Goal: Find contact information: Find contact information

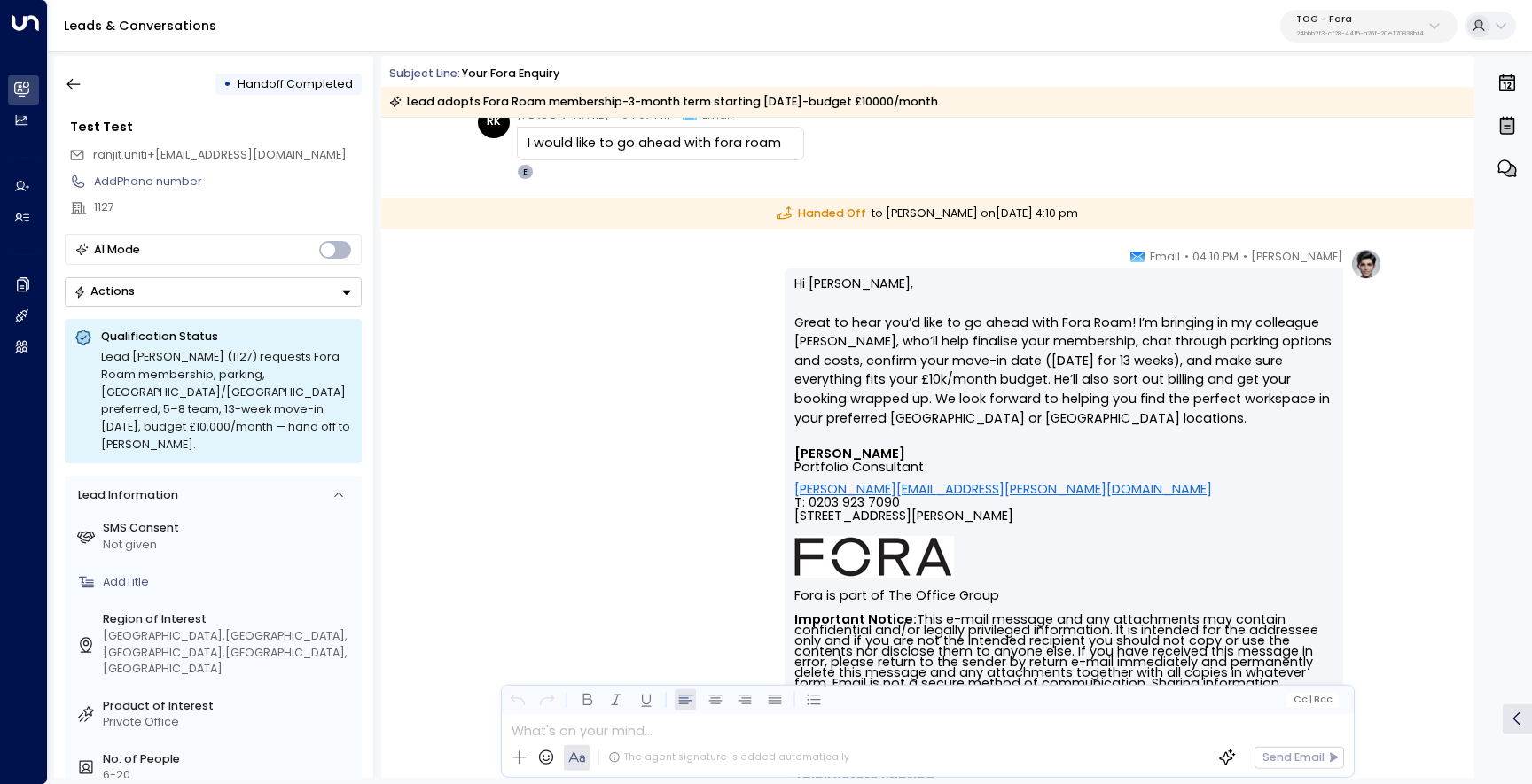
scroll to position [7071, 0]
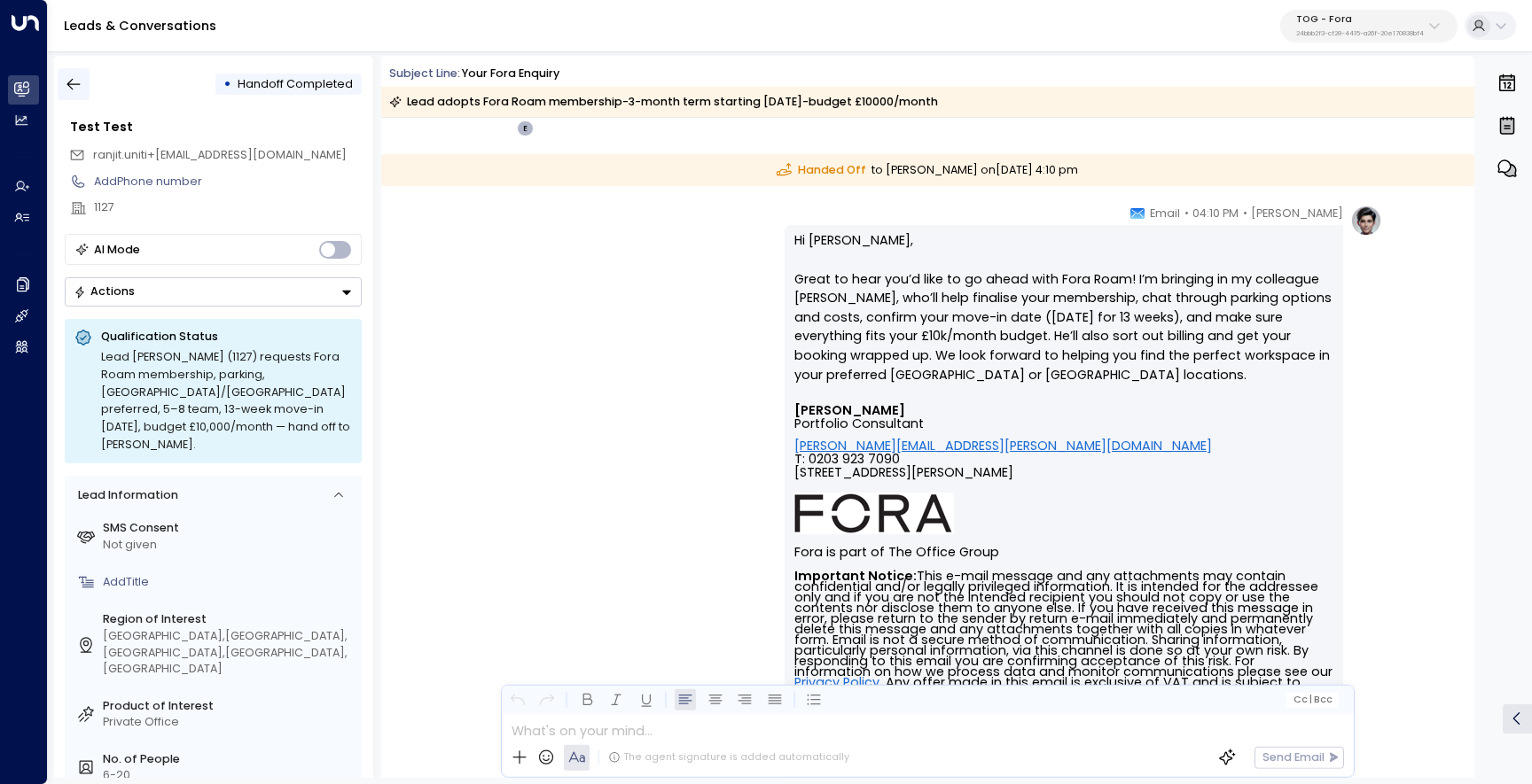
click at [79, 86] on icon "button" at bounding box center [74, 84] width 18 height 18
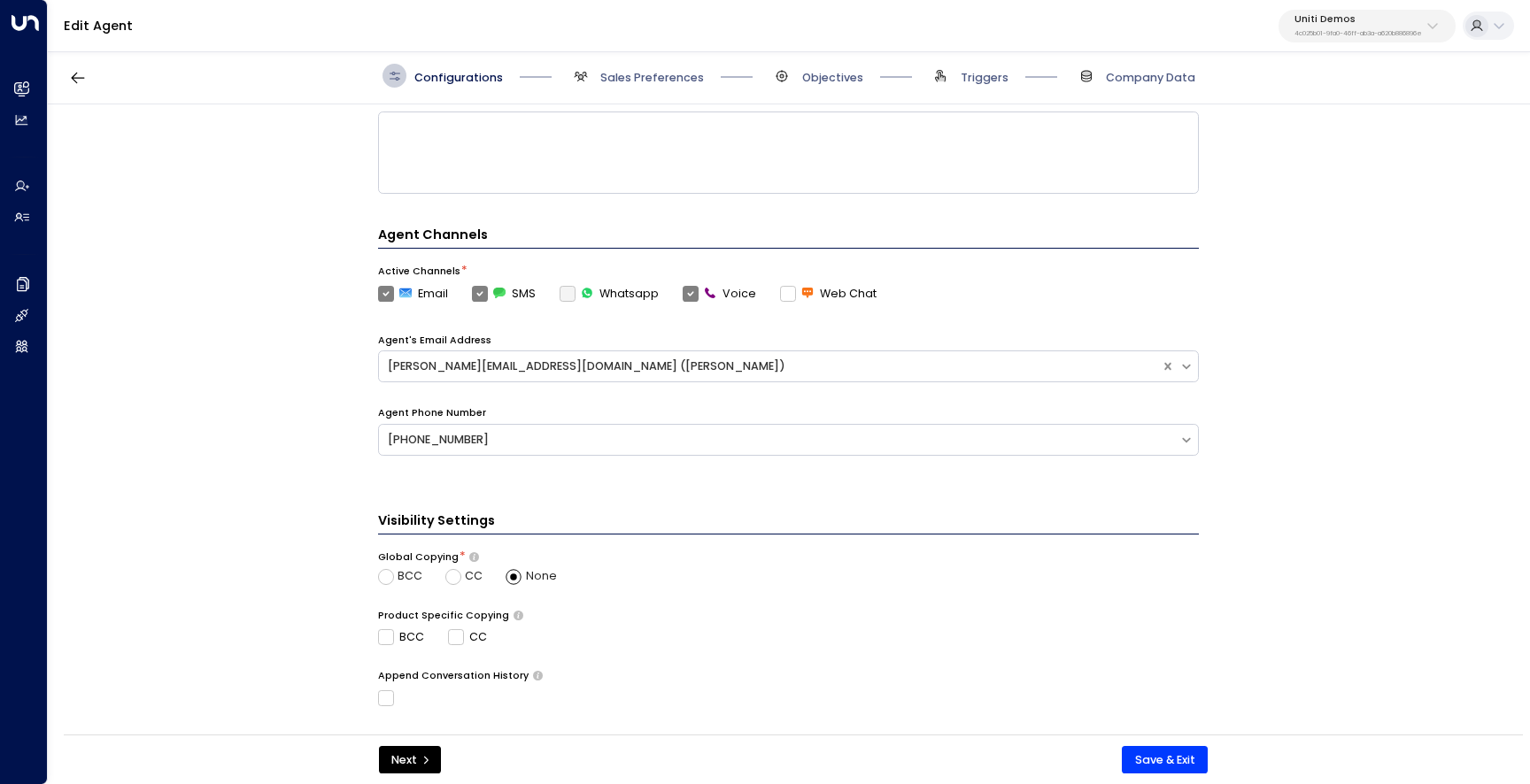
scroll to position [458, 0]
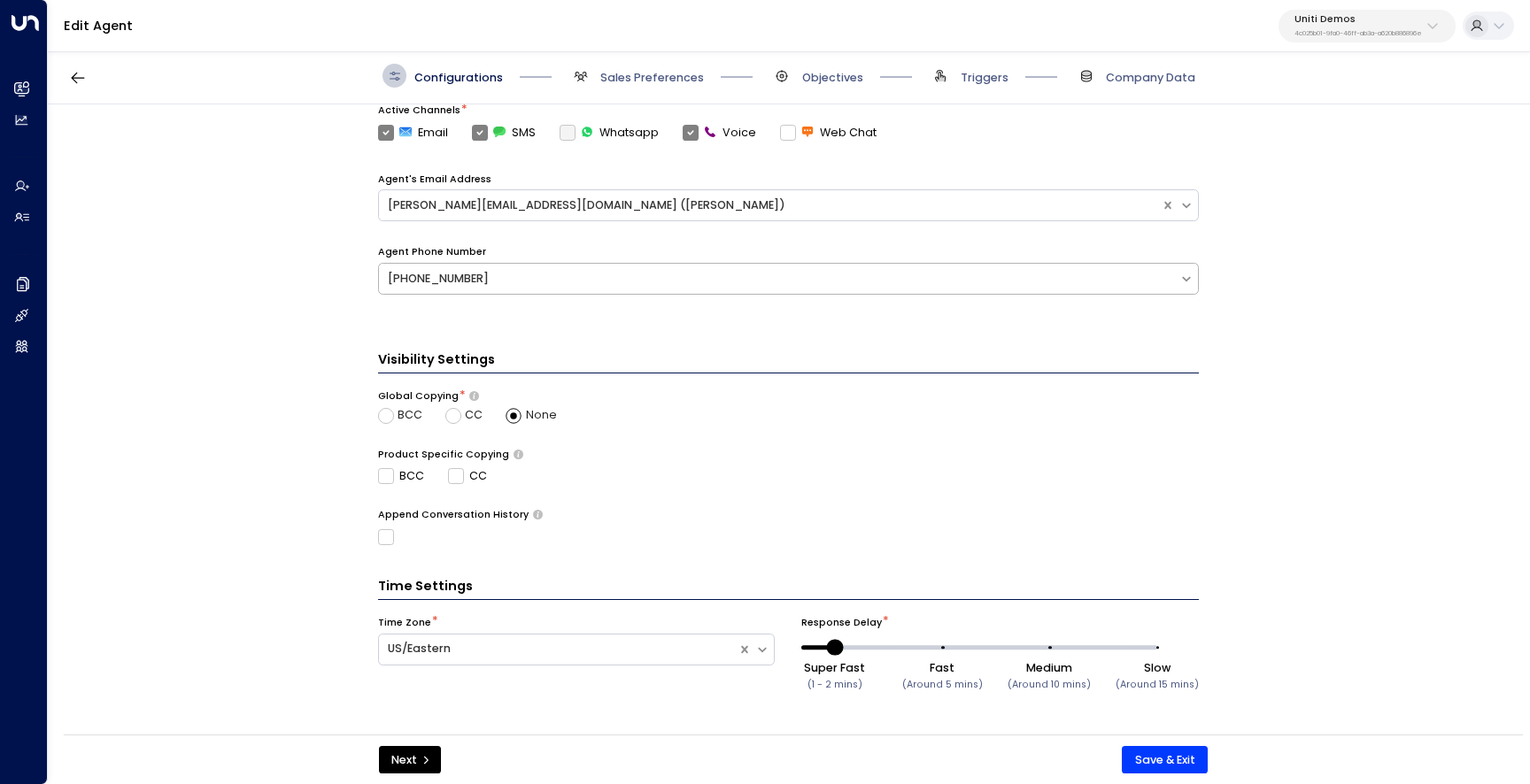
drag, startPoint x: 467, startPoint y: 278, endPoint x: 439, endPoint y: 278, distance: 28.0
click at [439, 278] on div "+13322422394" at bounding box center [779, 279] width 783 height 17
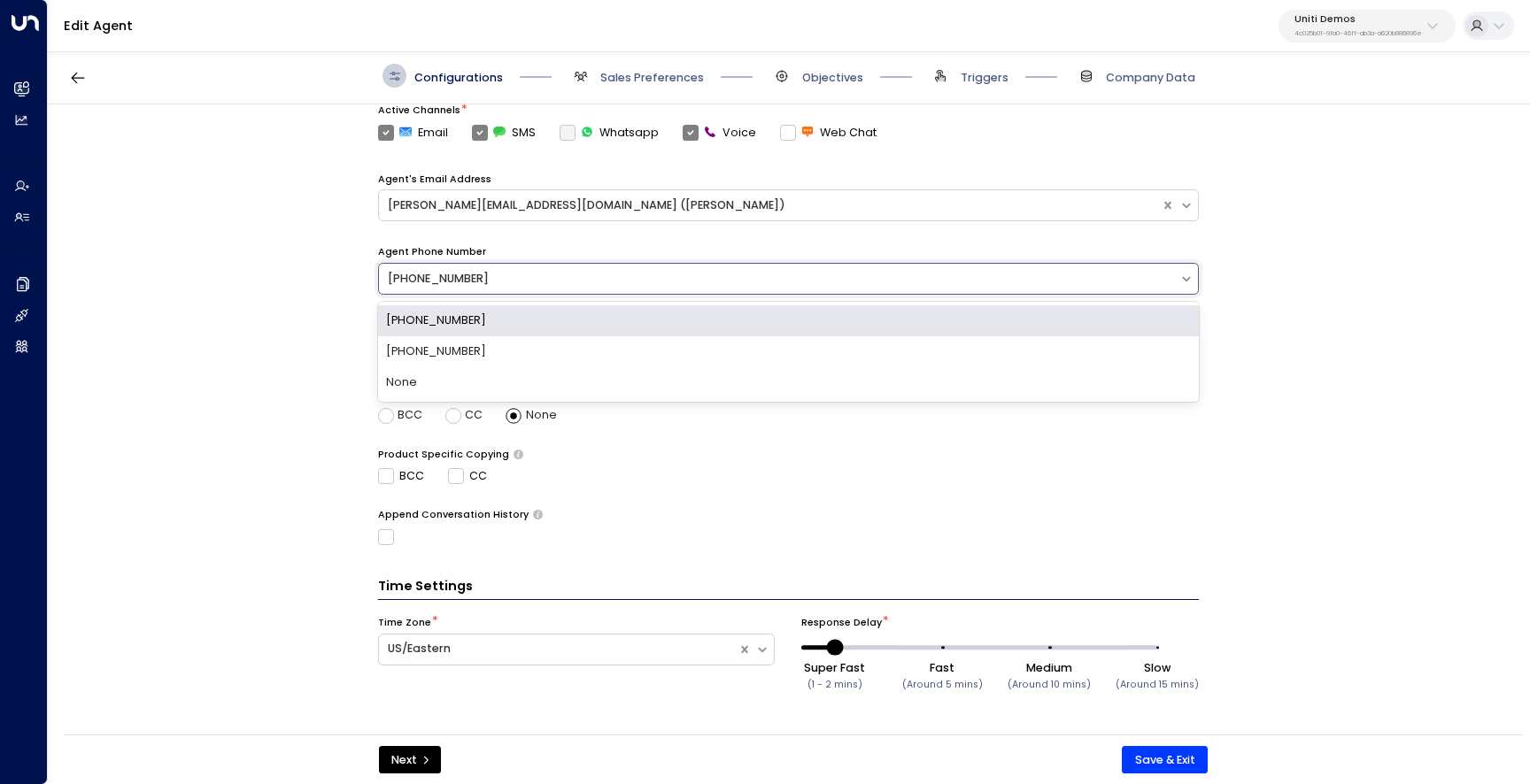
click at [311, 283] on div "**********" at bounding box center [788, 425] width 1480 height 641
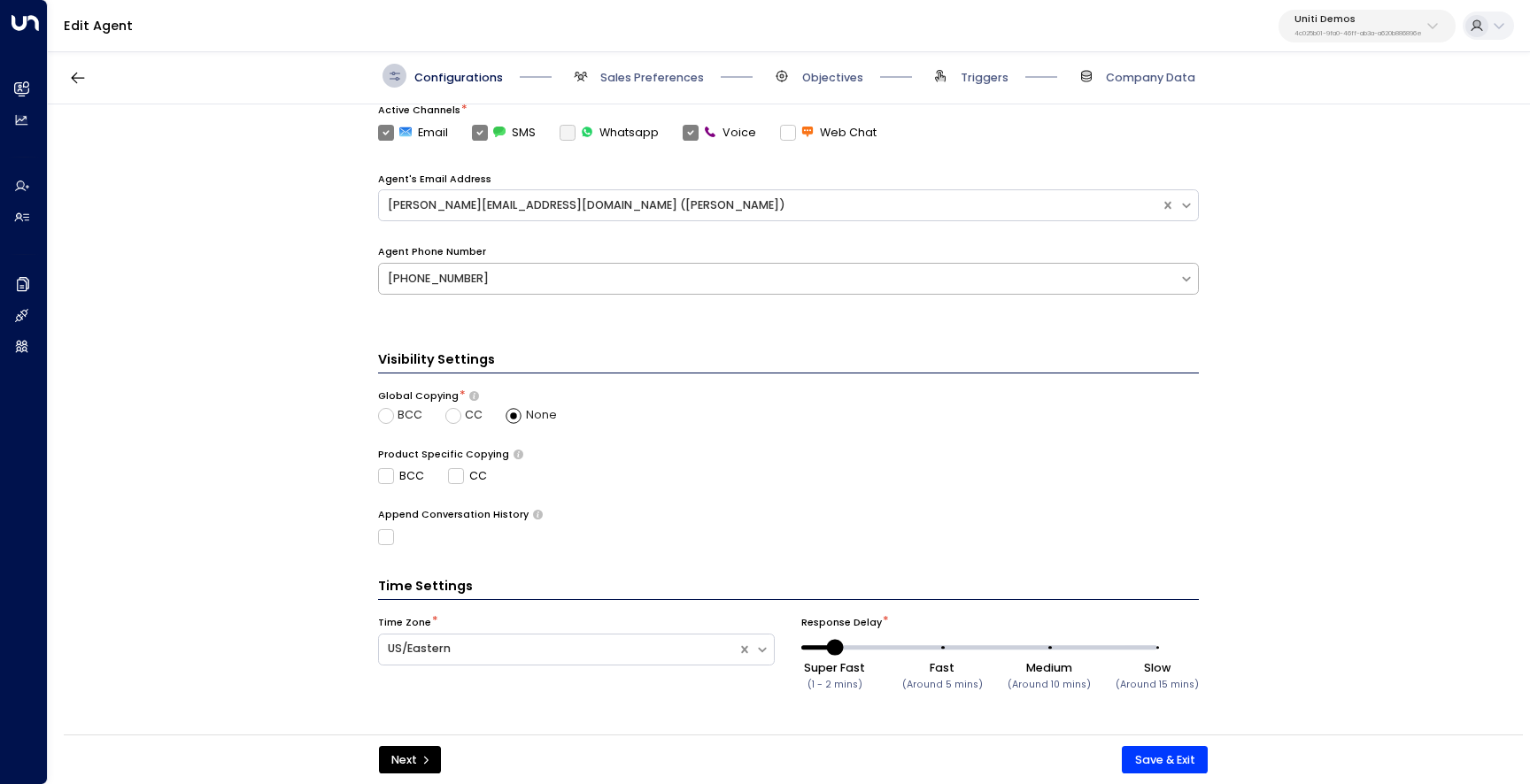
click at [388, 281] on div "+13322422394" at bounding box center [779, 279] width 783 height 17
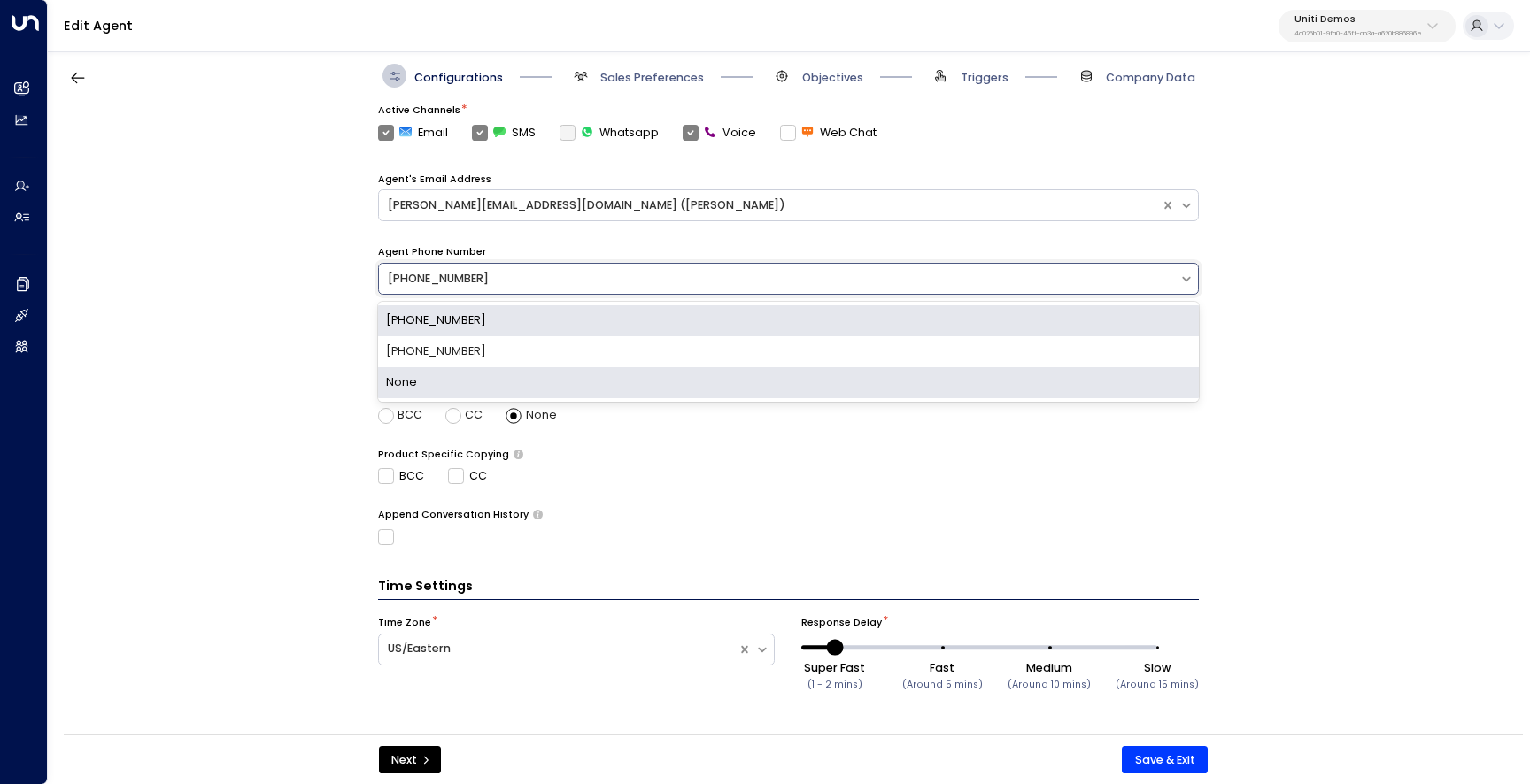
click at [252, 287] on div "**********" at bounding box center [788, 425] width 1480 height 641
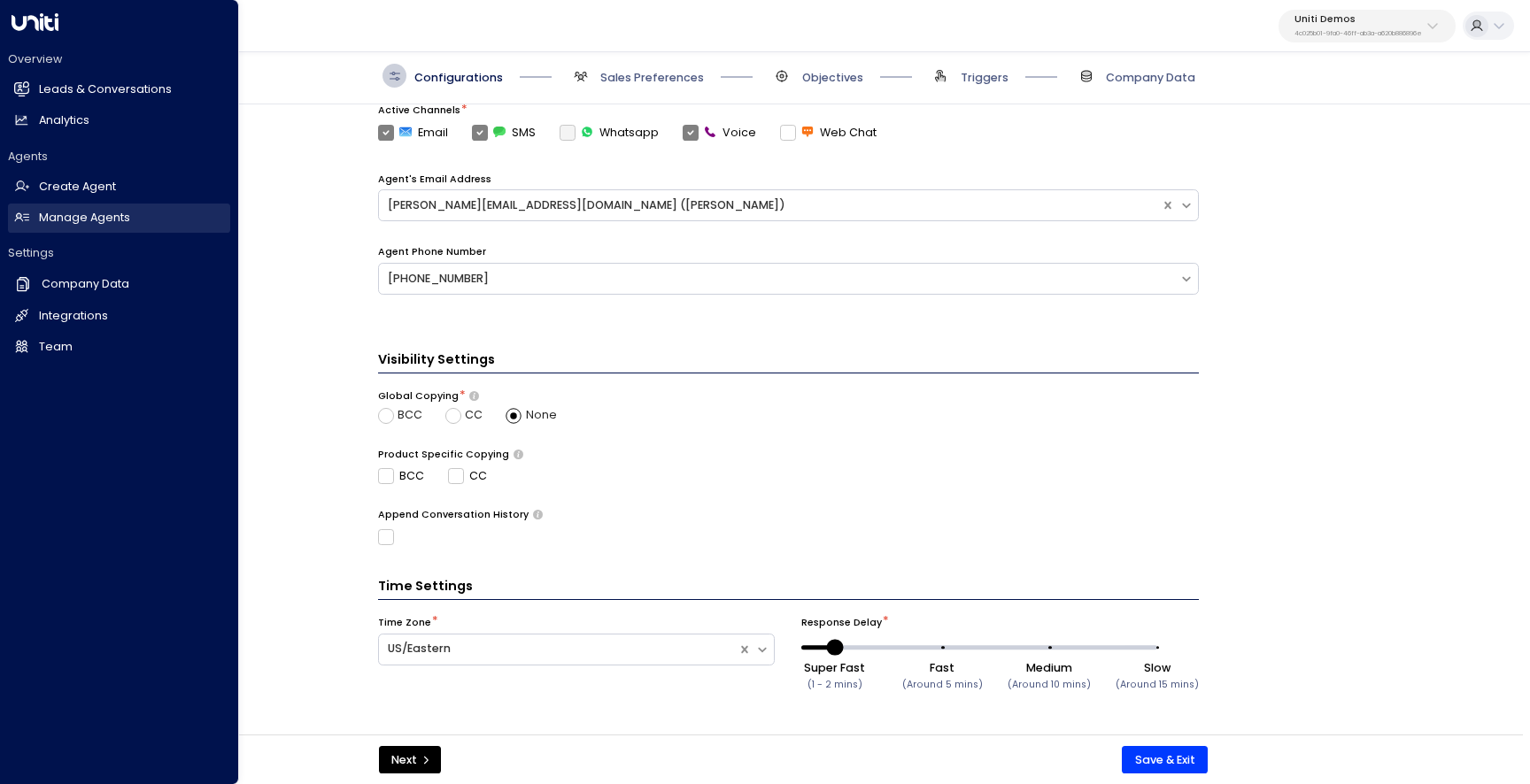
click at [20, 221] on icon at bounding box center [22, 217] width 15 height 15
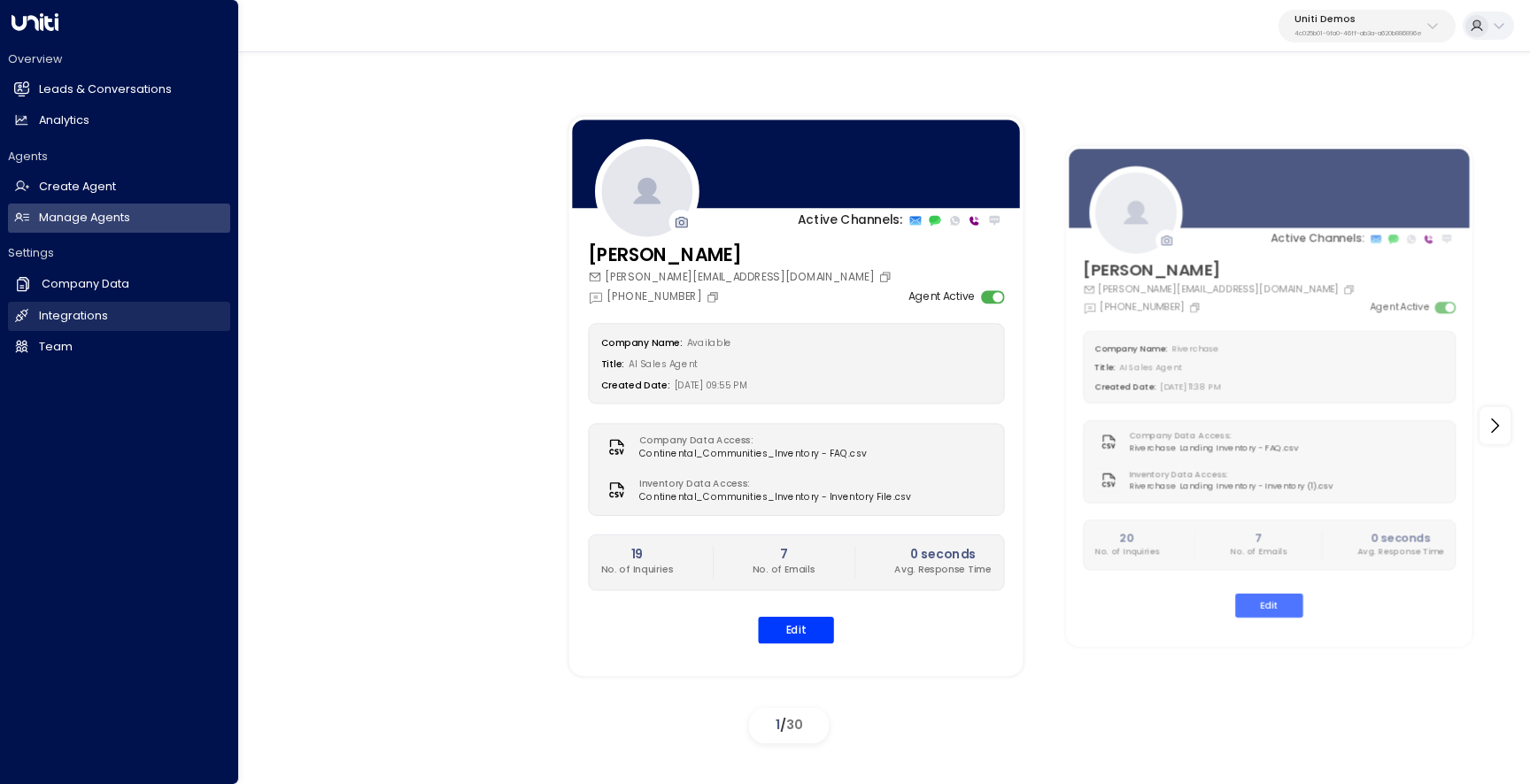
click at [36, 316] on link "Integrations Integrations" at bounding box center [119, 316] width 222 height 30
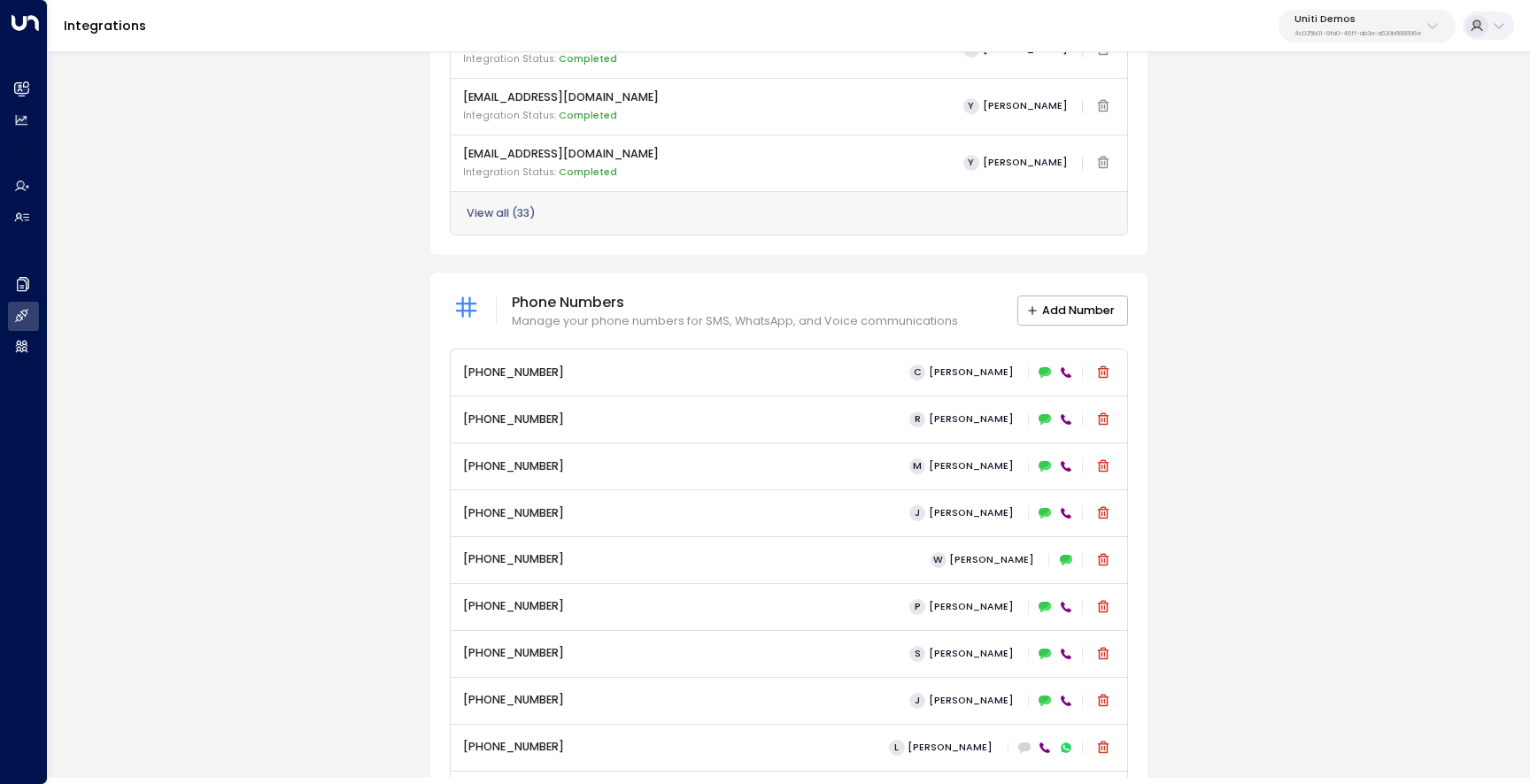
scroll to position [749, 0]
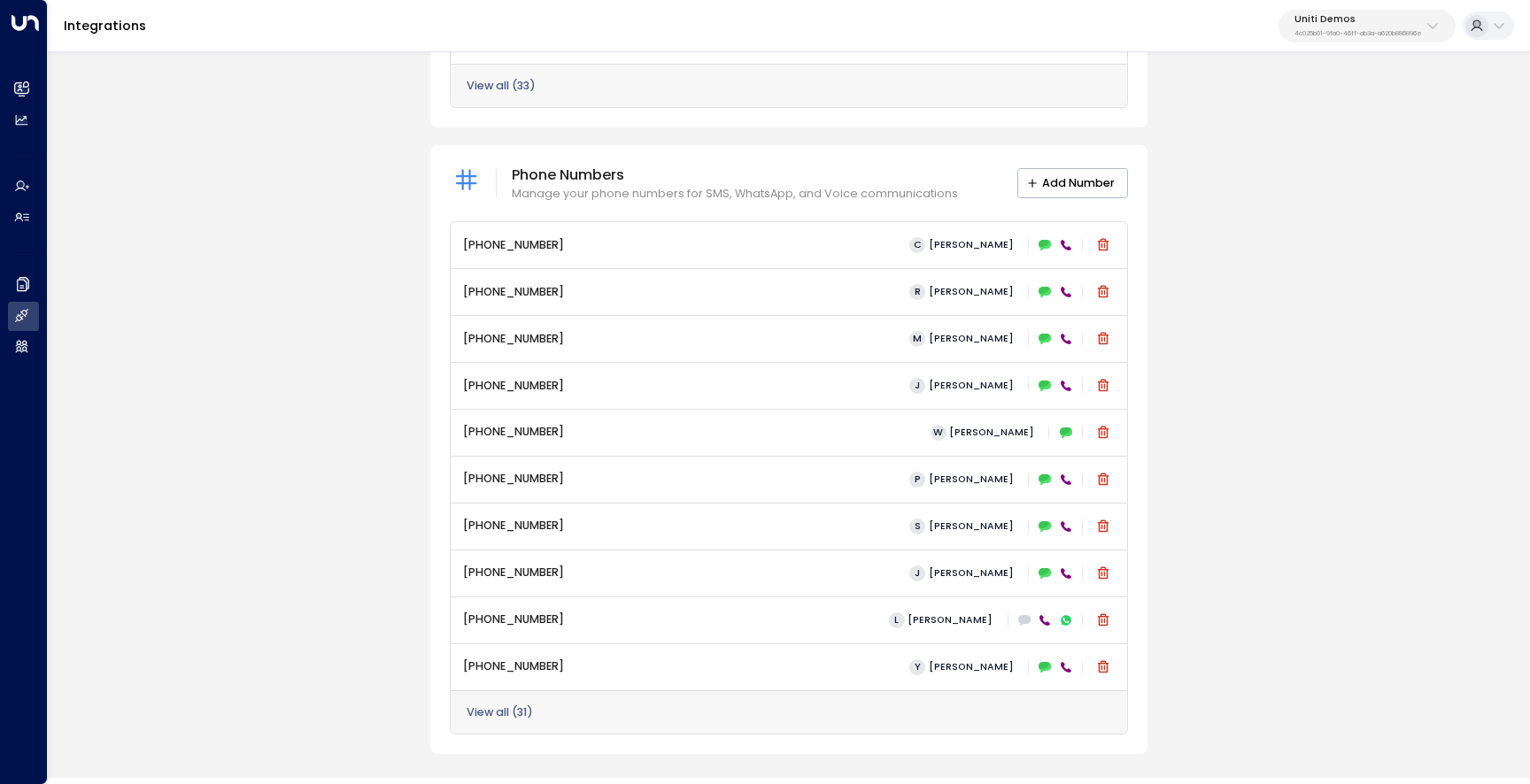
click at [536, 732] on div "View all ( 31 )" at bounding box center [789, 712] width 677 height 44
click at [527, 728] on div "View all ( 31 )" at bounding box center [789, 712] width 677 height 44
click at [523, 719] on button "View all ( 31 )" at bounding box center [499, 712] width 66 height 12
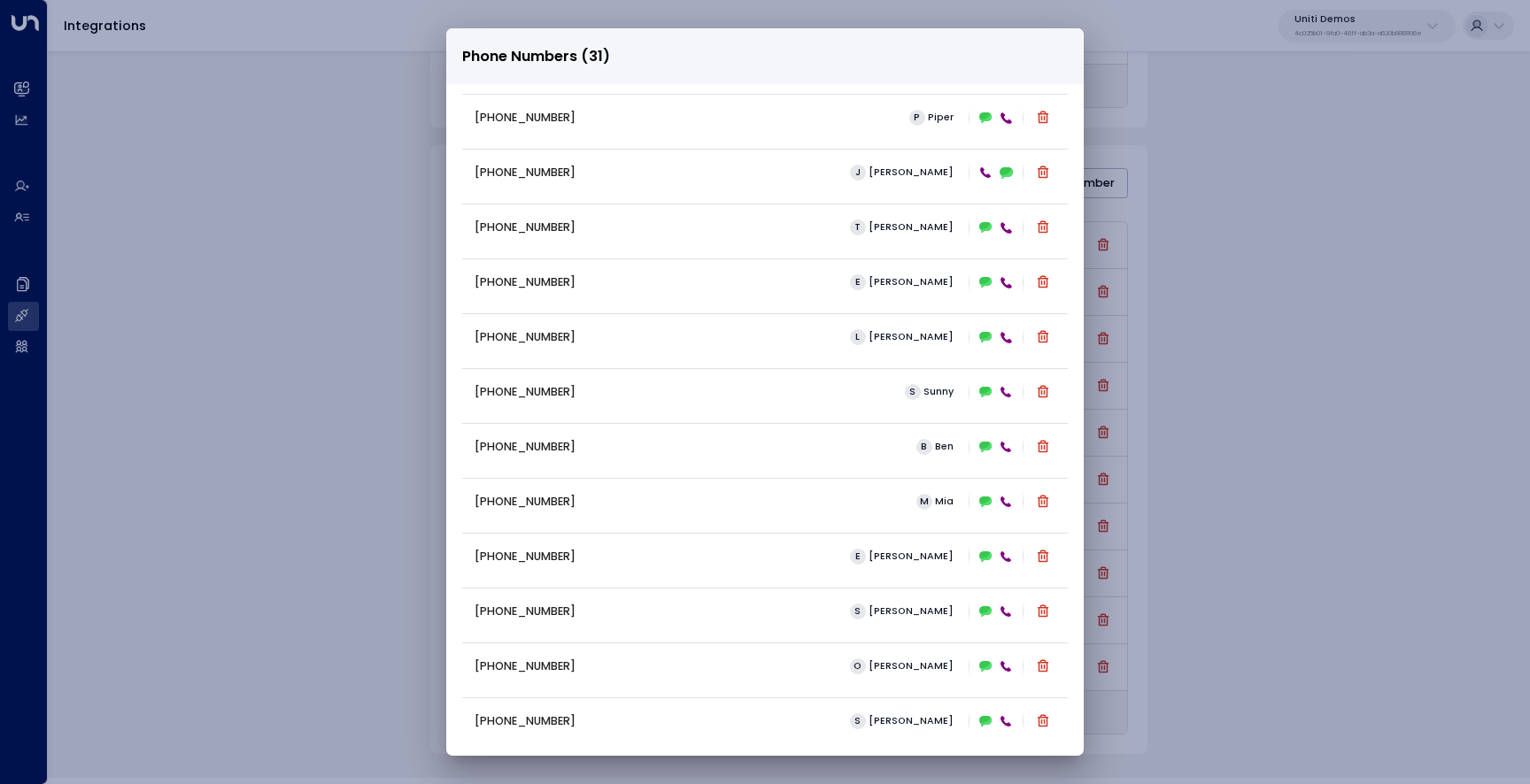
scroll to position [1059, 0]
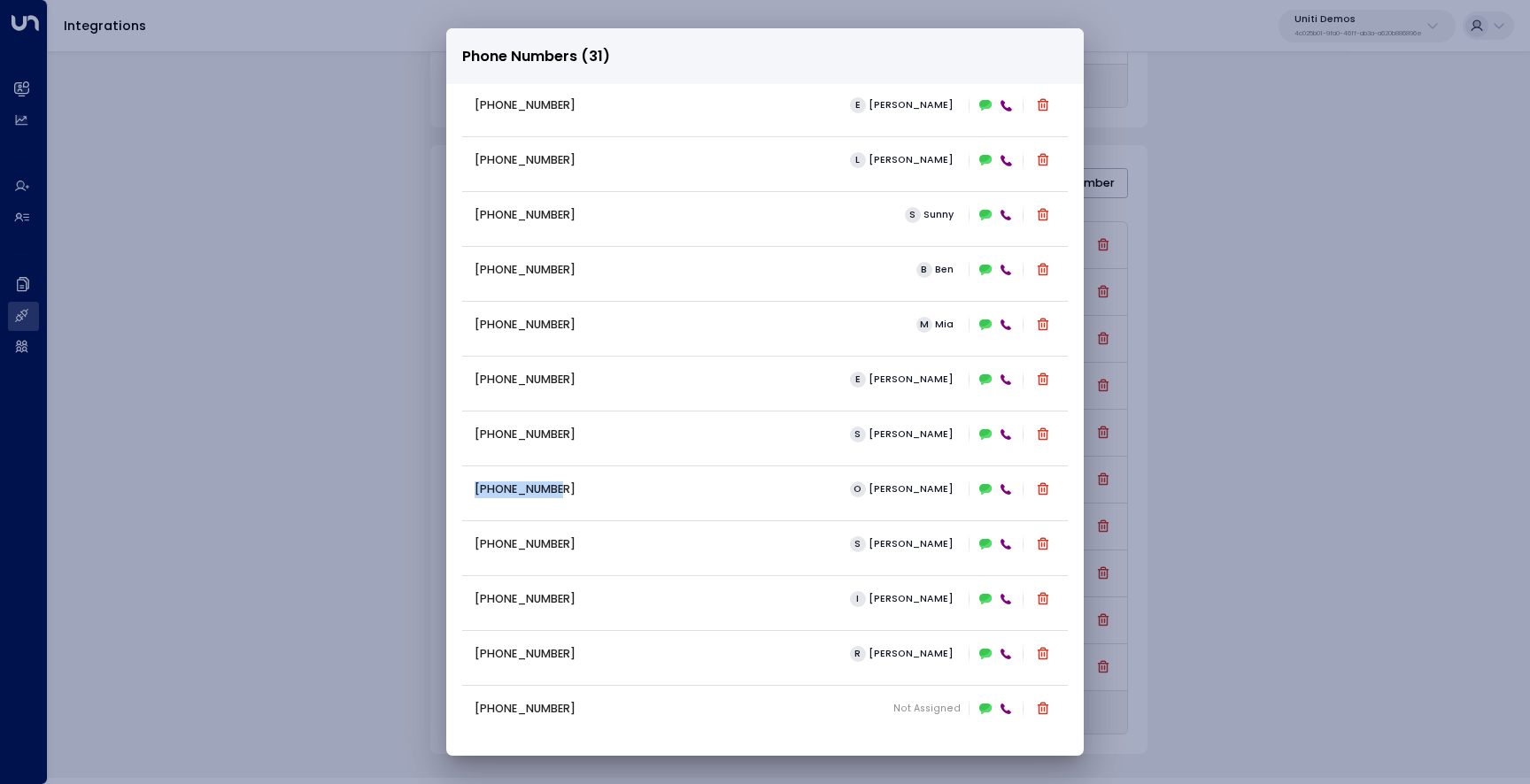
drag, startPoint x: 578, startPoint y: 486, endPoint x: 460, endPoint y: 488, distance: 118.0
copy p "+13322422394"
click at [339, 393] on div "Phone Numbers (31) +16306569076 C Carey +16194326046 R Ray +12299999658 M Mike …" at bounding box center [765, 392] width 1530 height 784
